Goal: Task Accomplishment & Management: Complete application form

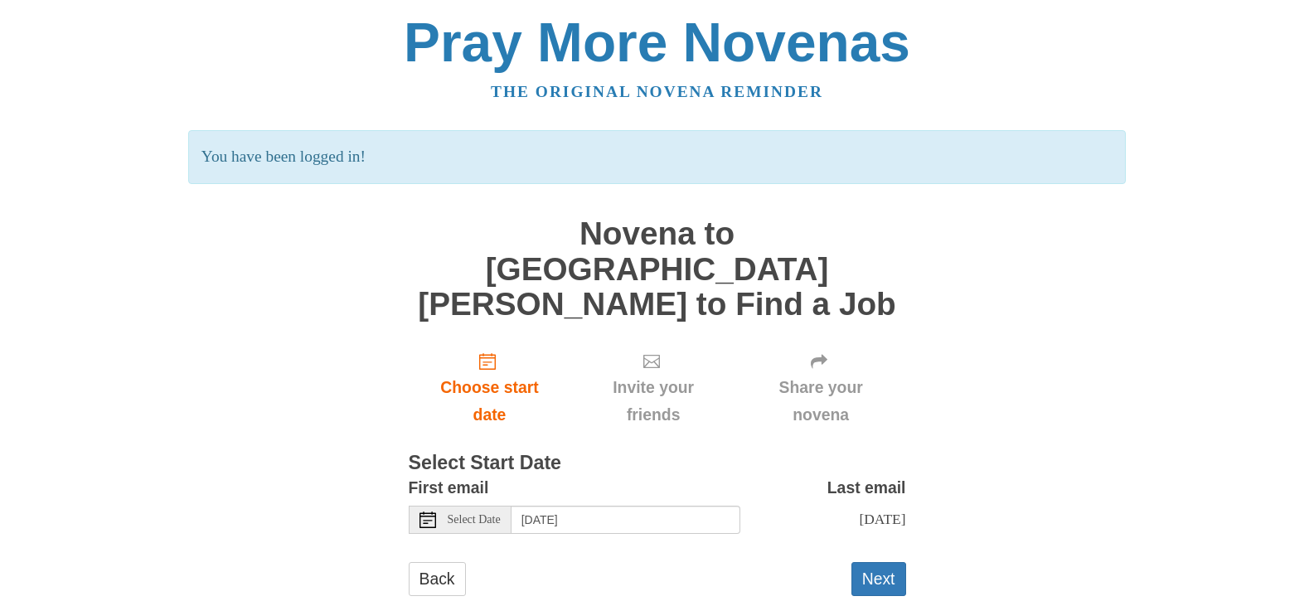
scroll to position [18, 0]
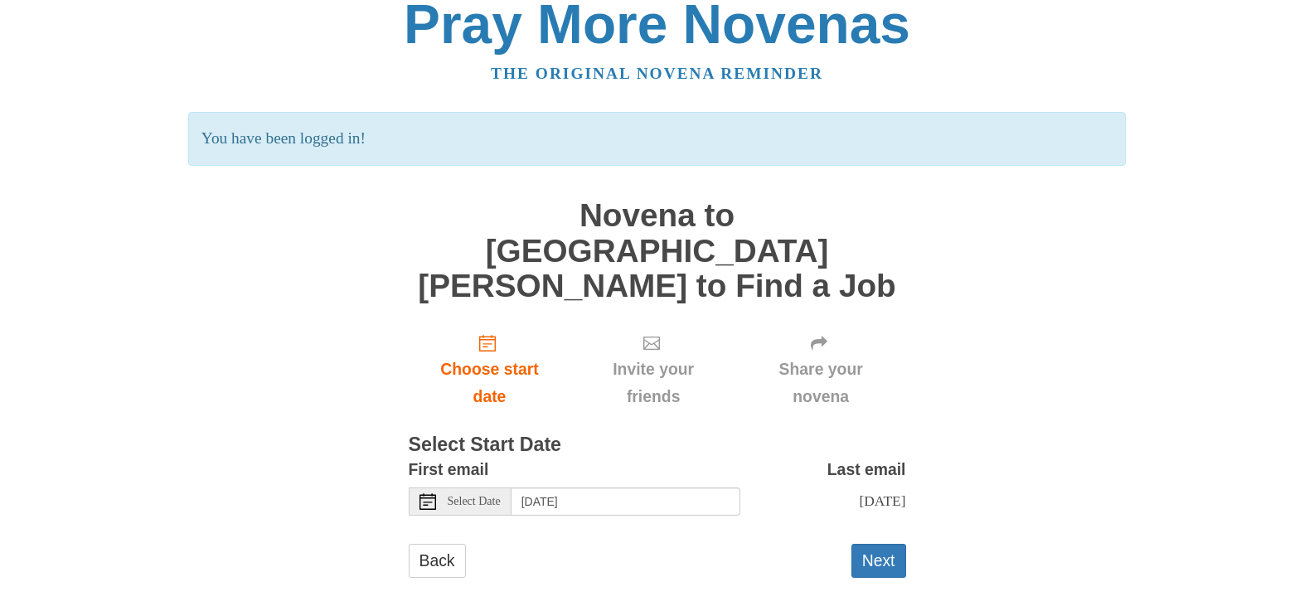
click at [476, 496] on span "Select Date" at bounding box center [474, 502] width 53 height 12
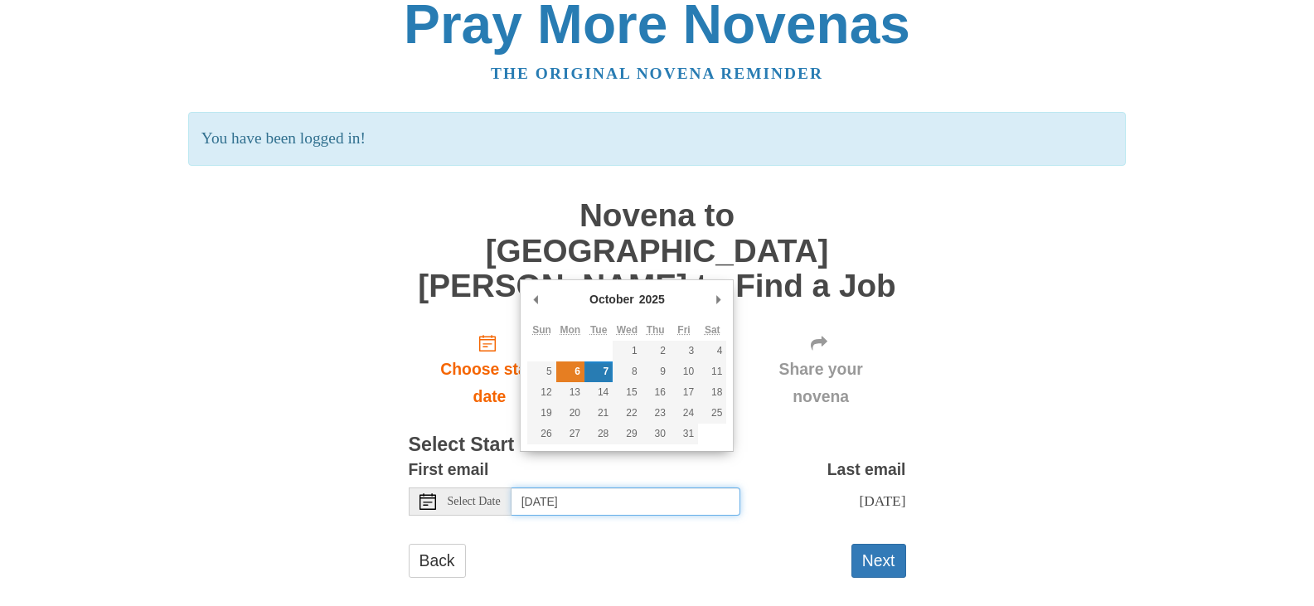
type input "Monday, October 6th"
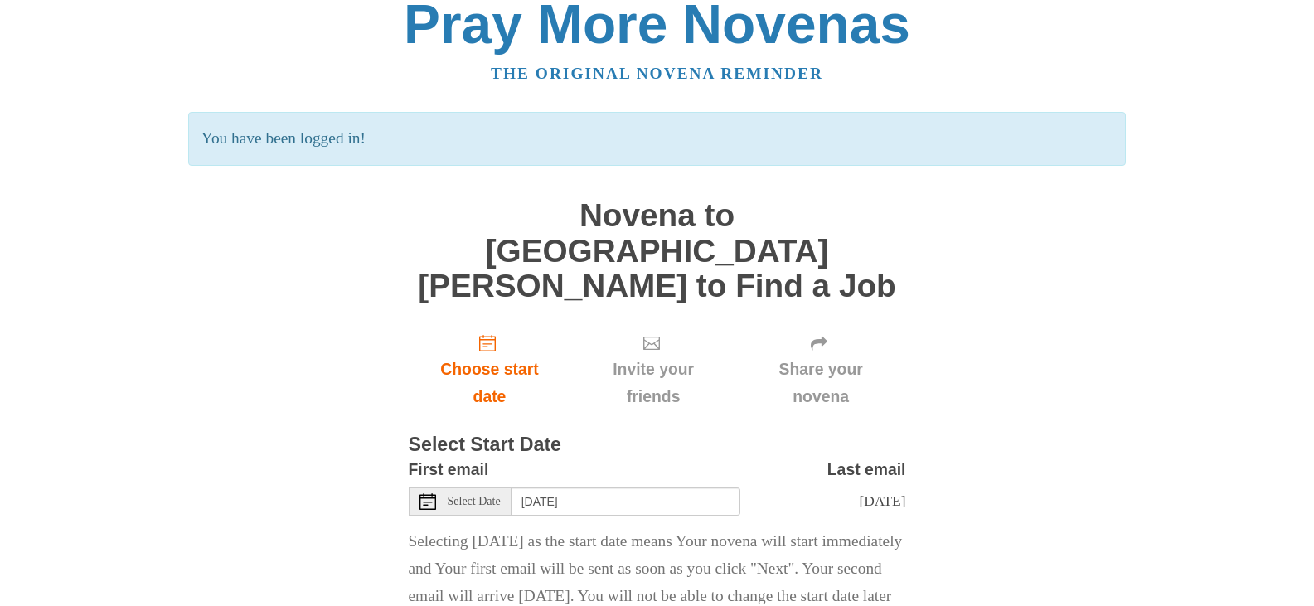
scroll to position [128, 0]
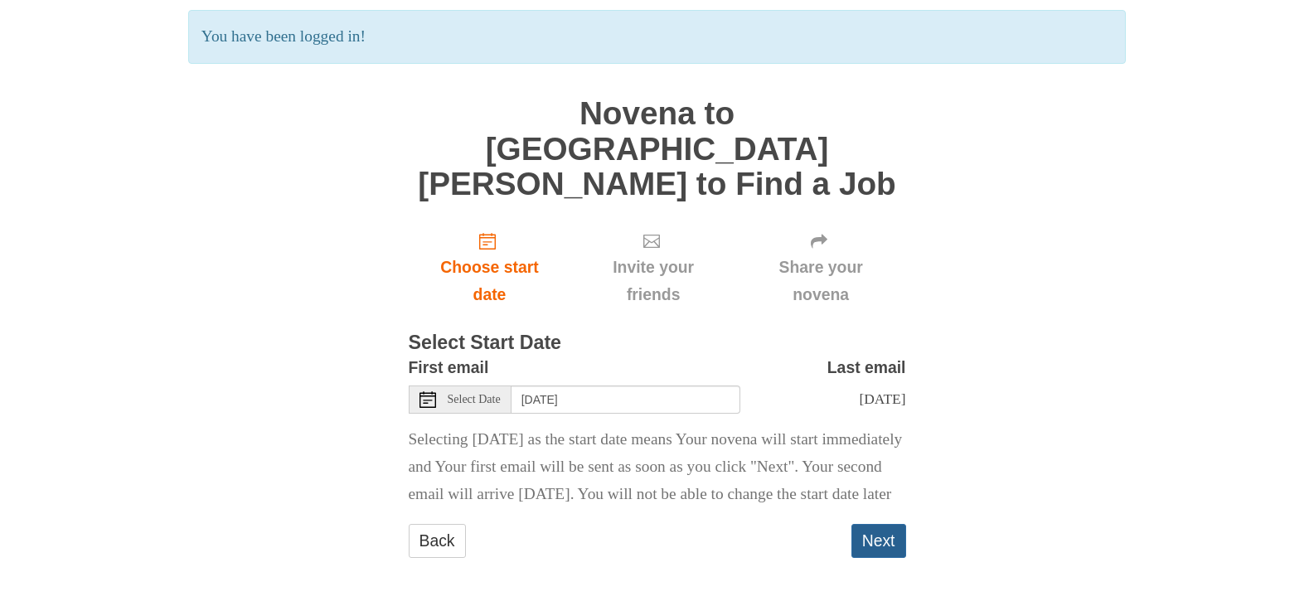
click at [899, 538] on button "Next" at bounding box center [879, 541] width 55 height 34
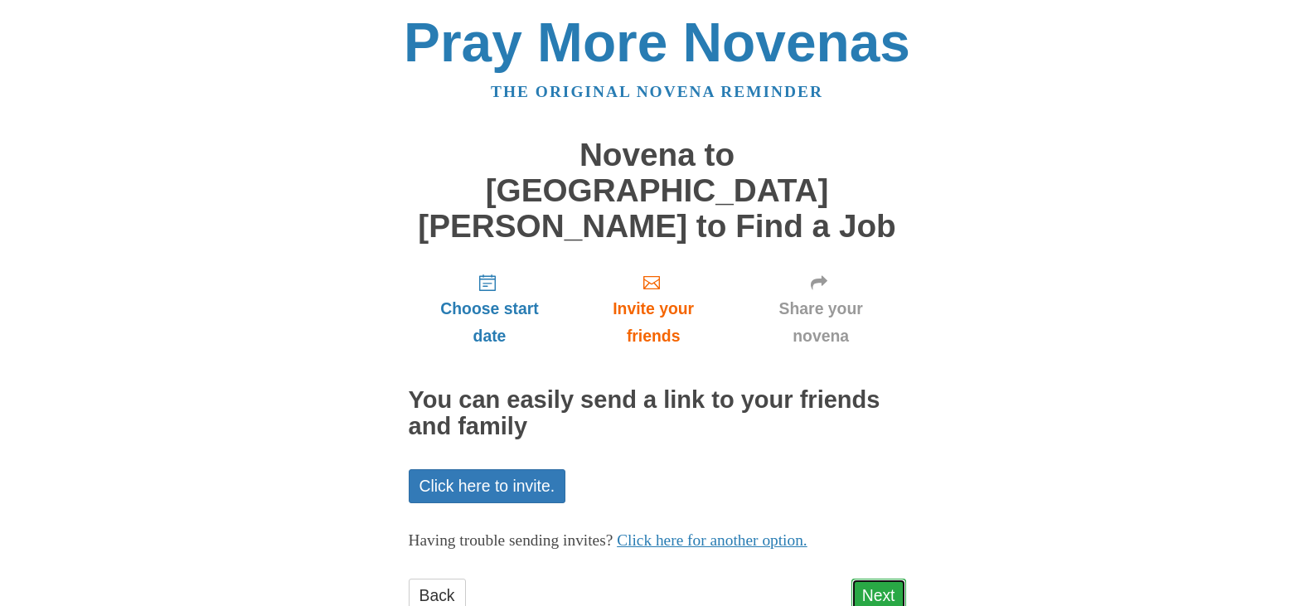
click at [877, 579] on link "Next" at bounding box center [879, 596] width 55 height 34
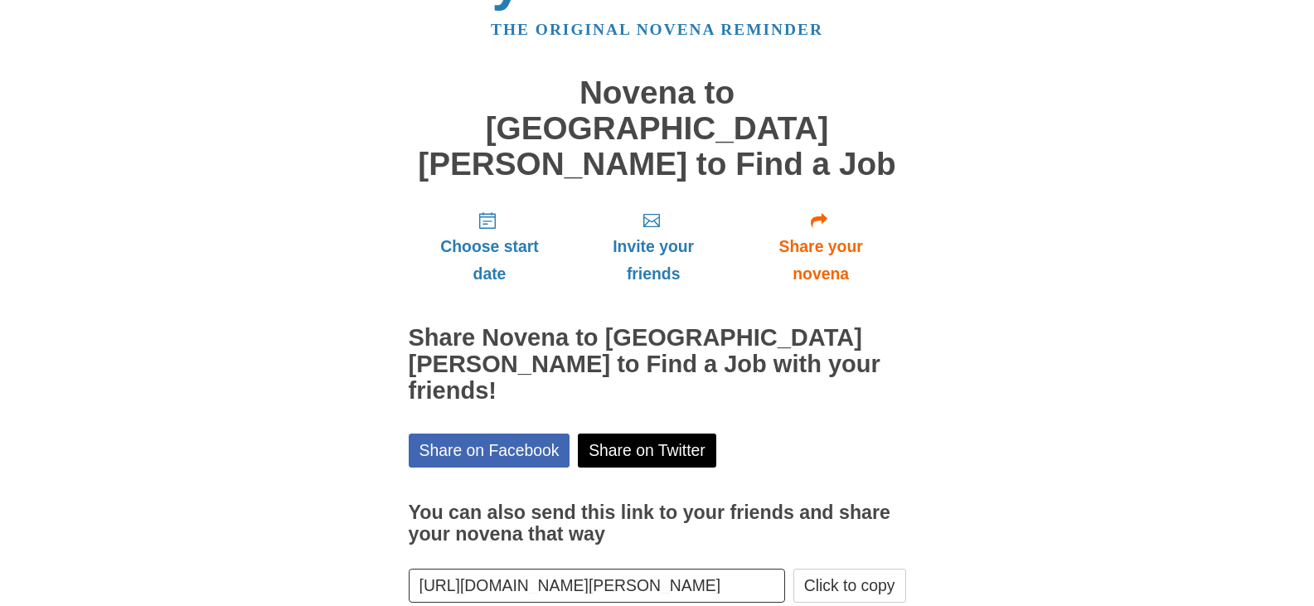
scroll to position [95, 0]
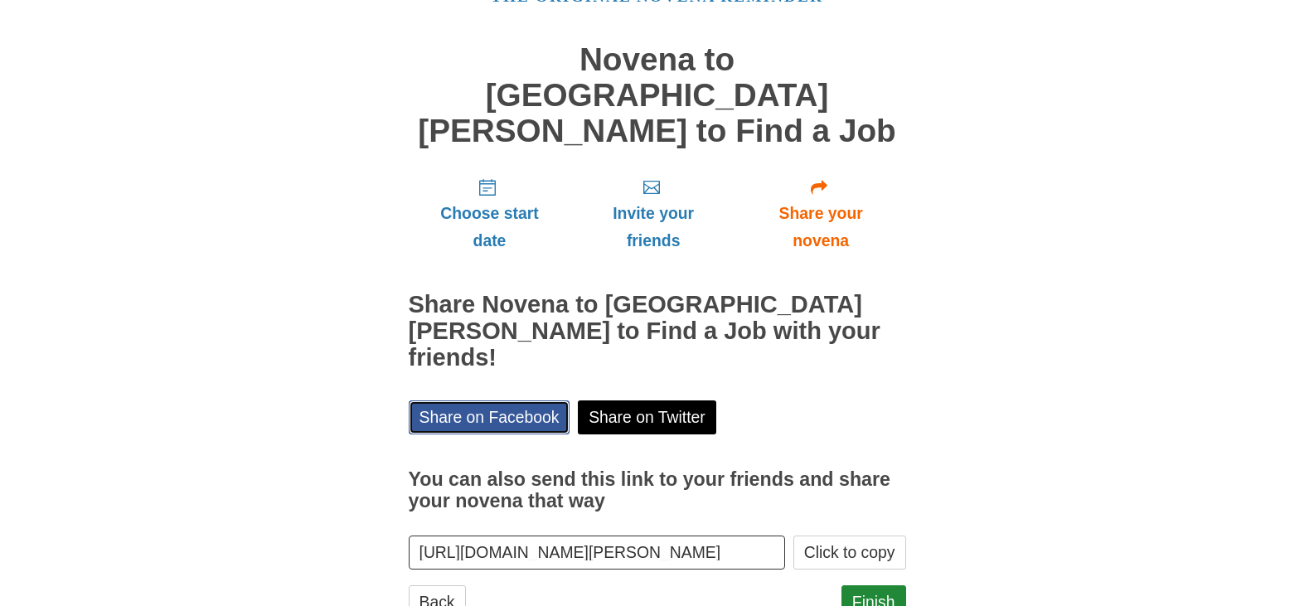
click at [474, 401] on link "Share on Facebook" at bounding box center [490, 418] width 162 height 34
click at [897, 586] on link "Finish" at bounding box center [874, 603] width 65 height 34
